Goal: Transaction & Acquisition: Obtain resource

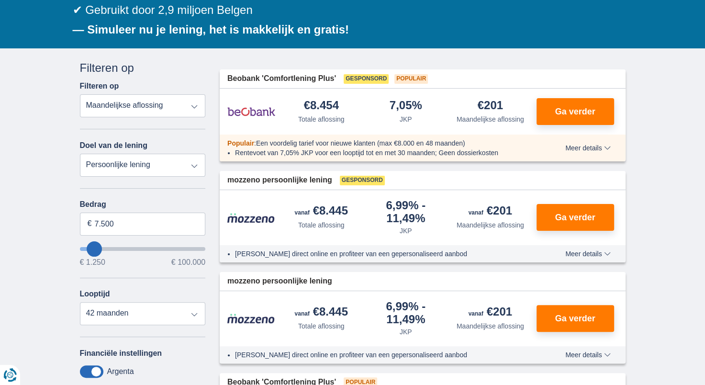
scroll to position [191, 0]
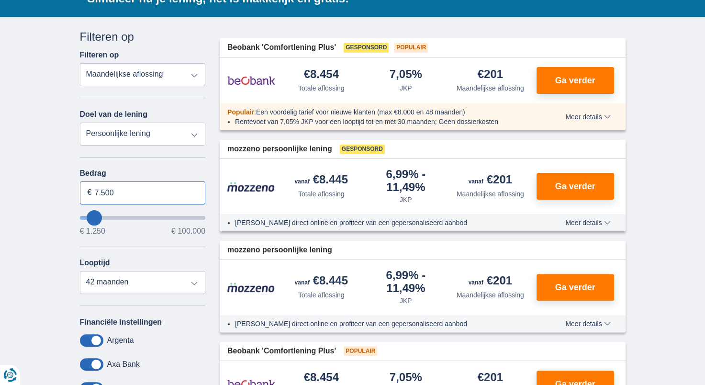
drag, startPoint x: 133, startPoint y: 194, endPoint x: -2, endPoint y: 199, distance: 135.1
type input "30.000"
type input "30250"
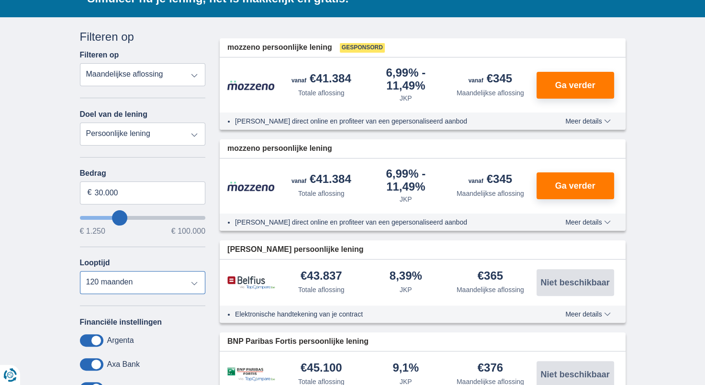
click at [119, 277] on select "12 maanden 18 maanden 24 maanden 30 maanden 36 maanden 42 maanden 48 maanden 60…" at bounding box center [143, 282] width 126 height 23
click at [80, 271] on select "12 maanden 18 maanden 24 maanden 30 maanden 36 maanden 42 maanden 48 maanden 60…" at bounding box center [143, 282] width 126 height 23
click at [88, 287] on select "12 maanden 18 maanden 24 maanden 30 maanden 36 maanden 42 maanden 48 maanden 60…" at bounding box center [143, 282] width 126 height 23
select select "60"
click at [80, 271] on select "12 maanden 18 maanden 24 maanden 30 maanden 36 maanden 42 maanden 48 maanden 60…" at bounding box center [143, 282] width 126 height 23
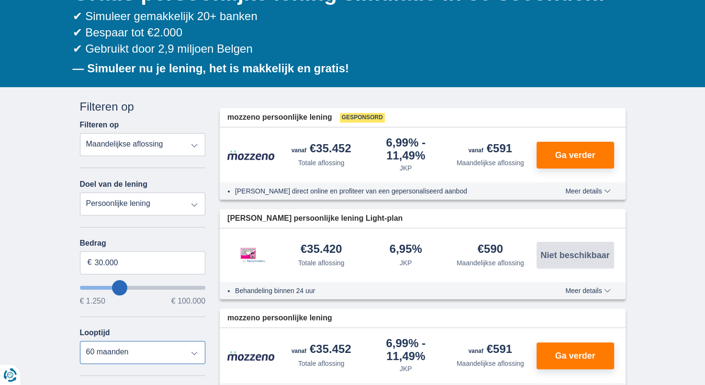
scroll to position [112, 0]
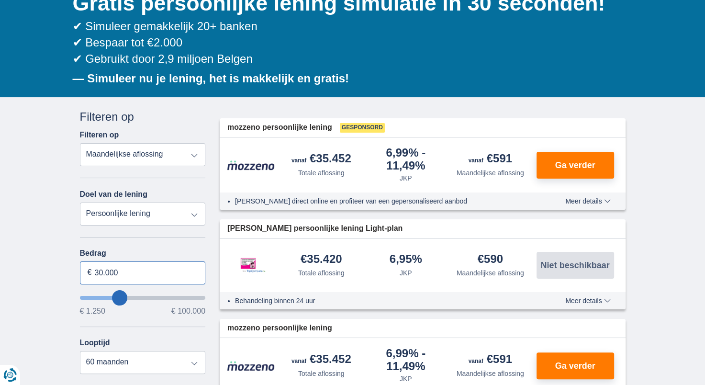
drag, startPoint x: 128, startPoint y: 270, endPoint x: 10, endPoint y: 257, distance: 119.5
type input "45.000"
type input "45250"
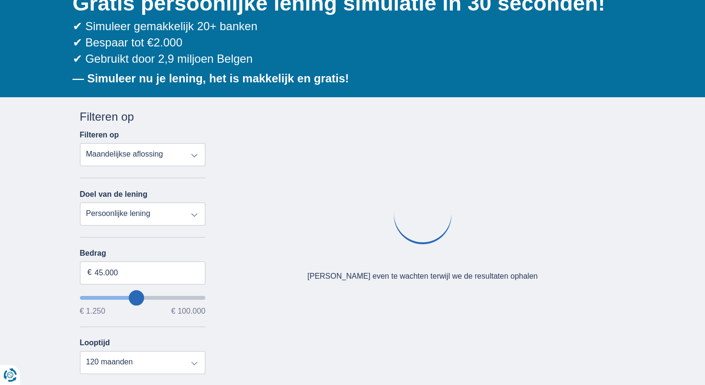
click at [13, 262] on div "× widget.non-eligible-application.title widget.non-eligible-application.text no…" at bounding box center [352, 342] width 705 height 490
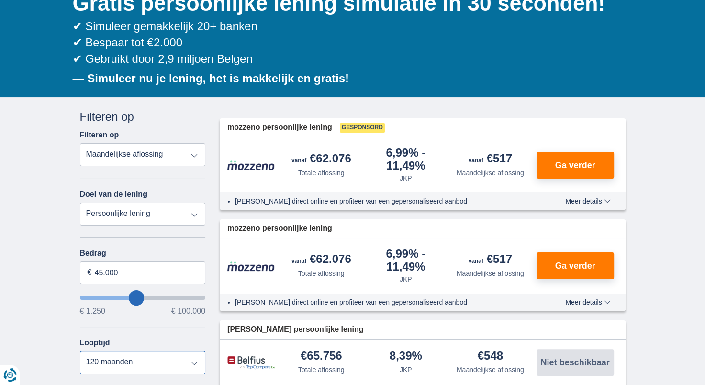
click at [120, 367] on select "12 maanden 18 maanden 24 maanden 30 maanden 36 maanden 42 maanden 48 maanden 60…" at bounding box center [143, 362] width 126 height 23
select select "84"
click at [80, 351] on select "12 maanden 18 maanden 24 maanden 30 maanden 36 maanden 42 maanden 48 maanden 60…" at bounding box center [143, 362] width 126 height 23
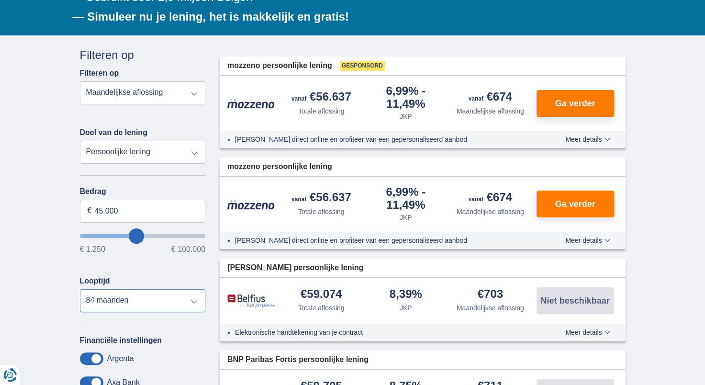
scroll to position [186, 0]
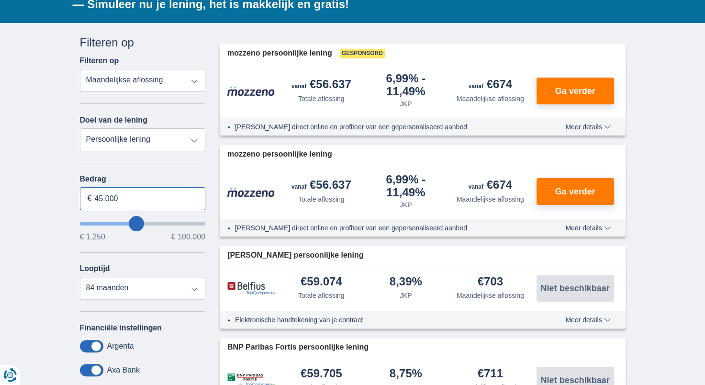
drag, startPoint x: 170, startPoint y: 203, endPoint x: 5, endPoint y: 185, distance: 166.1
type input "30.000"
type input "30250"
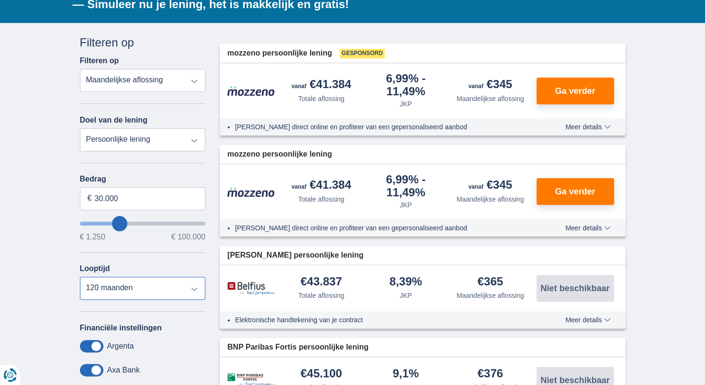
click at [103, 289] on select "12 maanden 18 maanden 24 maanden 30 maanden 36 maanden 42 maanden 48 maanden 60…" at bounding box center [143, 288] width 126 height 23
select select "84"
click at [80, 277] on select "12 maanden 18 maanden 24 maanden 30 maanden 36 maanden 42 maanden 48 maanden 60…" at bounding box center [143, 288] width 126 height 23
drag, startPoint x: 125, startPoint y: 198, endPoint x: 31, endPoint y: 194, distance: 94.9
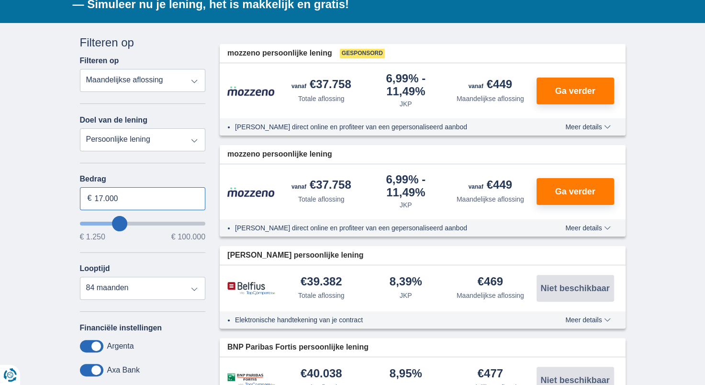
type input "17.000"
type input "17250"
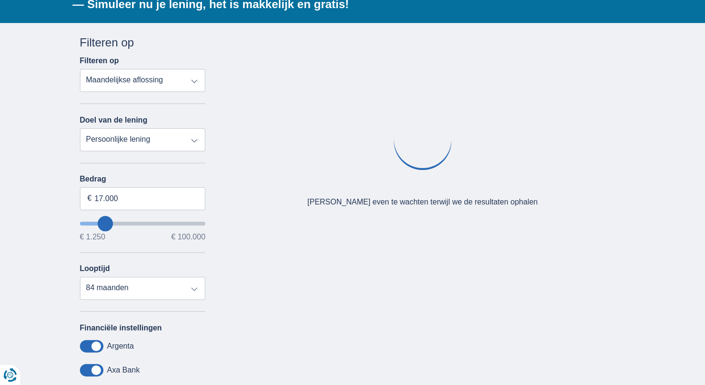
click at [34, 214] on div "× widget.non-eligible-application.title widget.non-eligible-application.text no…" at bounding box center [352, 268] width 705 height 490
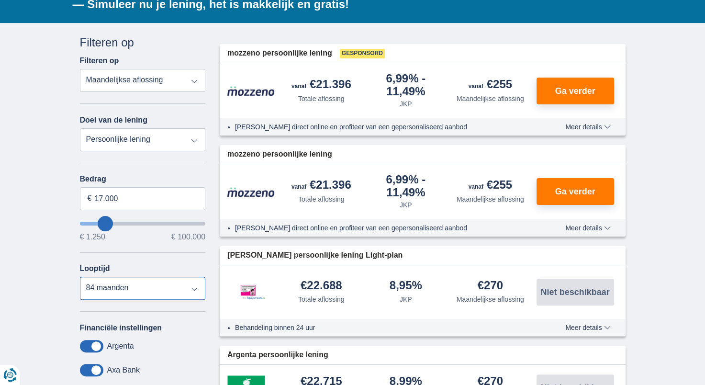
click at [158, 283] on select "12 maanden 18 maanden 24 maanden 30 maanden 36 maanden 42 maanden 48 maanden 60…" at bounding box center [143, 288] width 126 height 23
select select "60"
click at [80, 277] on select "12 maanden 18 maanden 24 maanden 30 maanden 36 maanden 42 maanden 48 maanden 60…" at bounding box center [143, 288] width 126 height 23
